Goal: Task Accomplishment & Management: Manage account settings

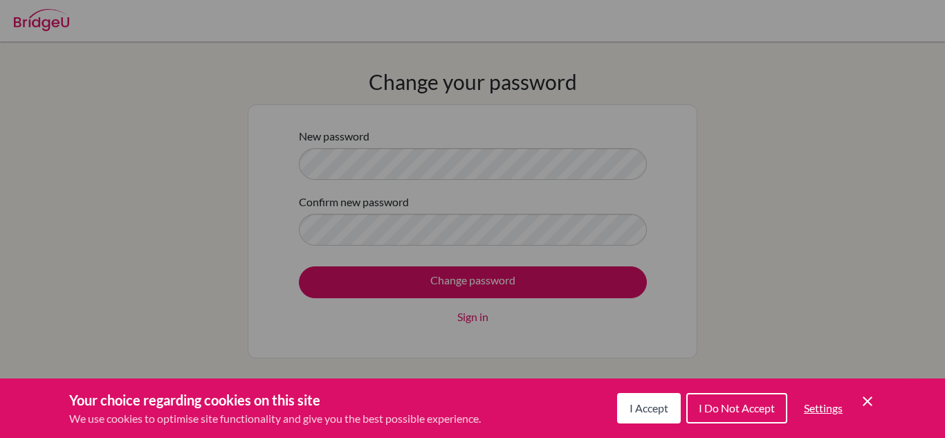
click at [869, 406] on icon "Cookie Control Close Icon" at bounding box center [868, 401] width 17 height 17
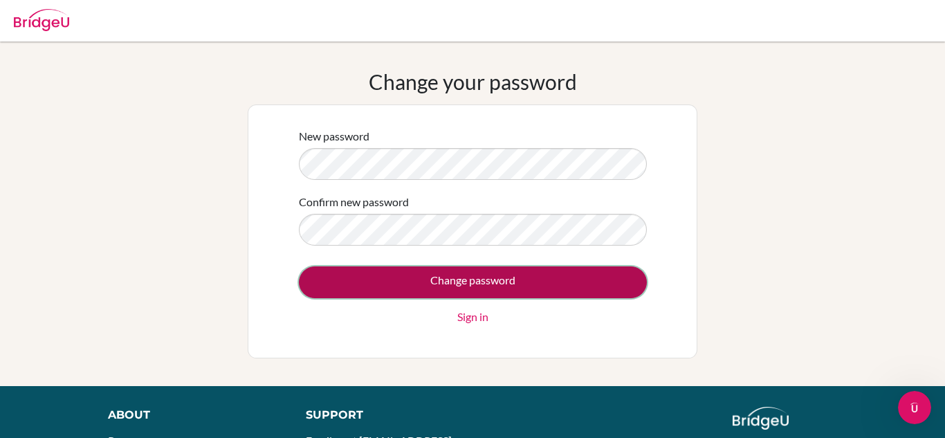
click at [393, 274] on input "Change password" at bounding box center [473, 282] width 348 height 32
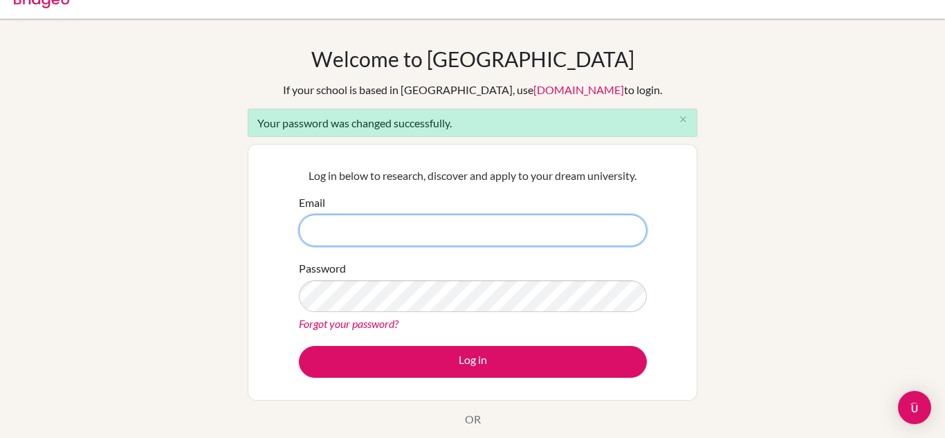
scroll to position [24, 0]
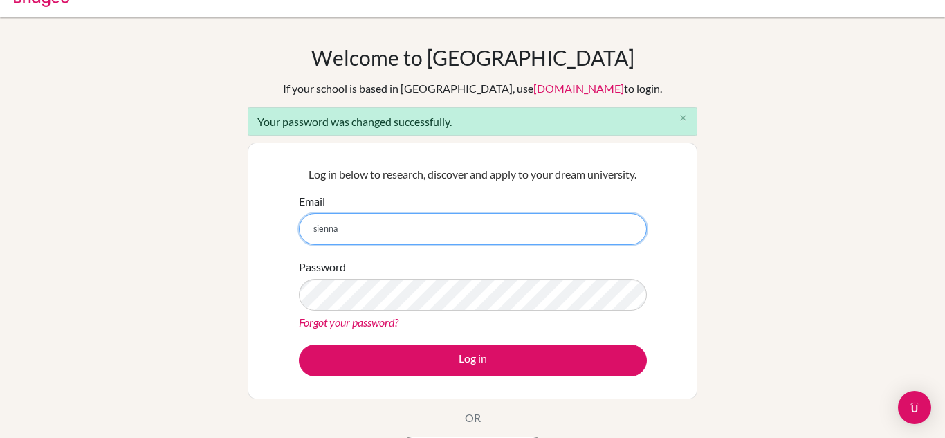
type input "[EMAIL_ADDRESS][DOMAIN_NAME]"
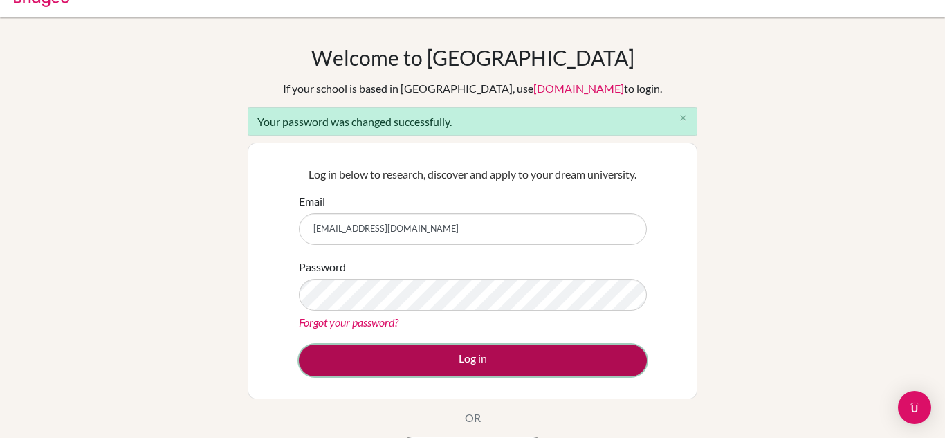
click at [527, 361] on button "Log in" at bounding box center [473, 361] width 348 height 32
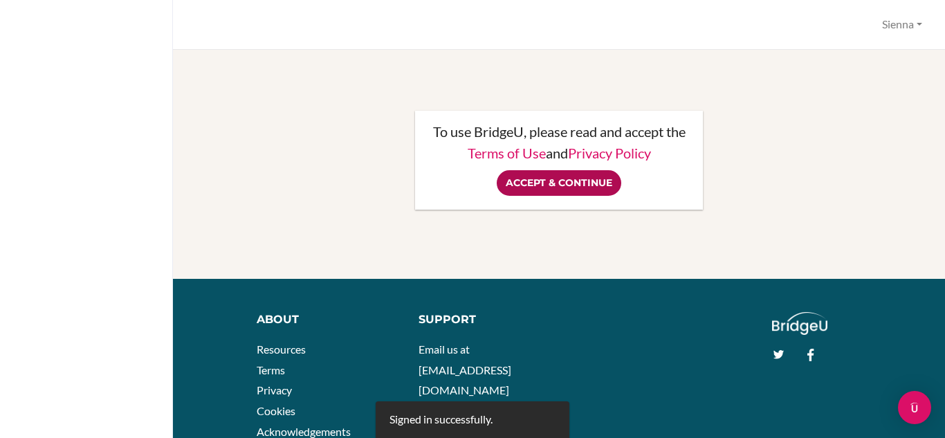
click at [589, 181] on input "Accept & Continue" at bounding box center [559, 183] width 125 height 26
